Goal: Task Accomplishment & Management: Use online tool/utility

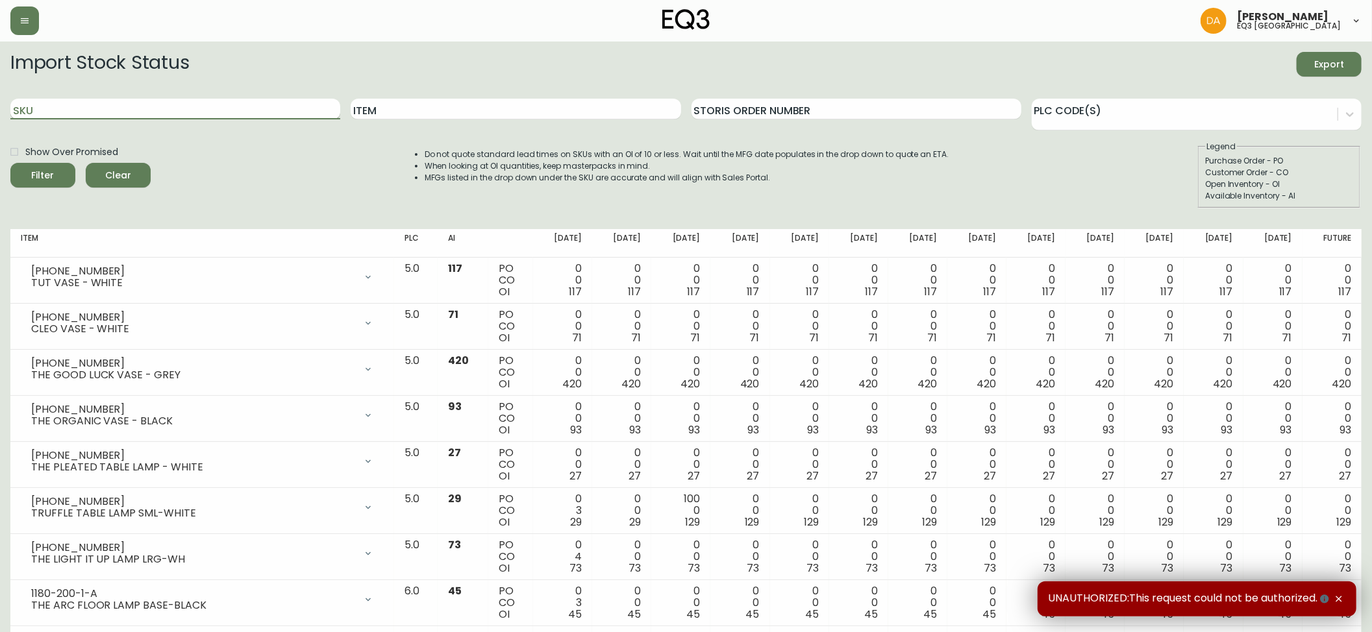
click at [180, 105] on input "SKU" at bounding box center [175, 109] width 330 height 21
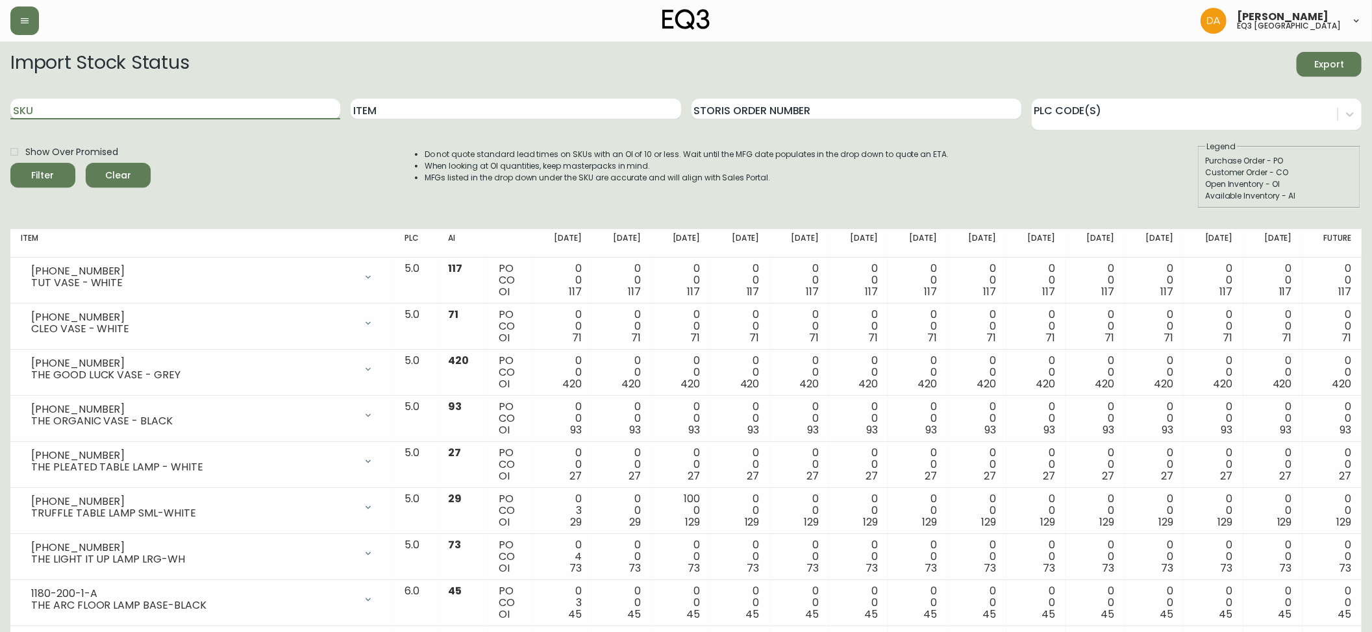
paste input "[PHONE_NUMBER]"
type input "[PHONE_NUMBER]"
click at [39, 180] on icon "submit" at bounding box center [38, 173] width 15 height 15
